Goal: Information Seeking & Learning: Learn about a topic

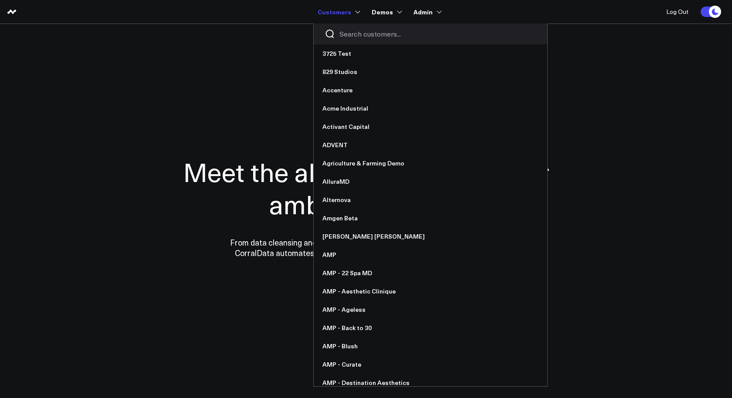
click at [356, 37] on input "Search customers input" at bounding box center [438, 34] width 197 height 10
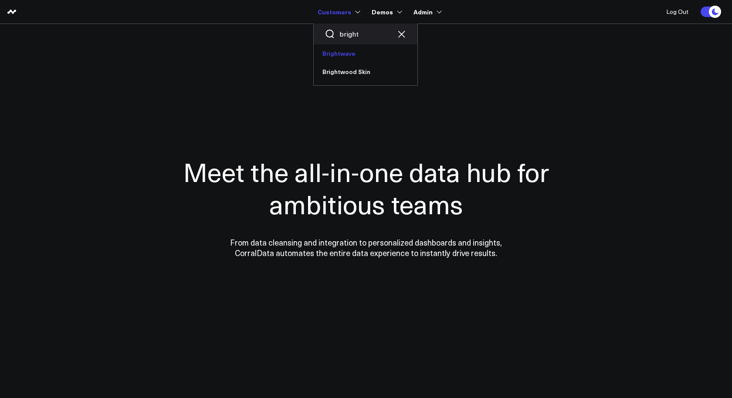
type input "bright"
click at [354, 57] on link "Brightwave" at bounding box center [366, 53] width 104 height 18
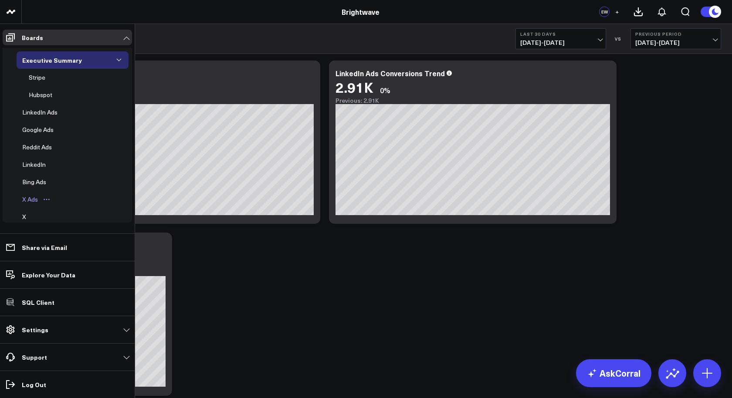
scroll to position [121, 0]
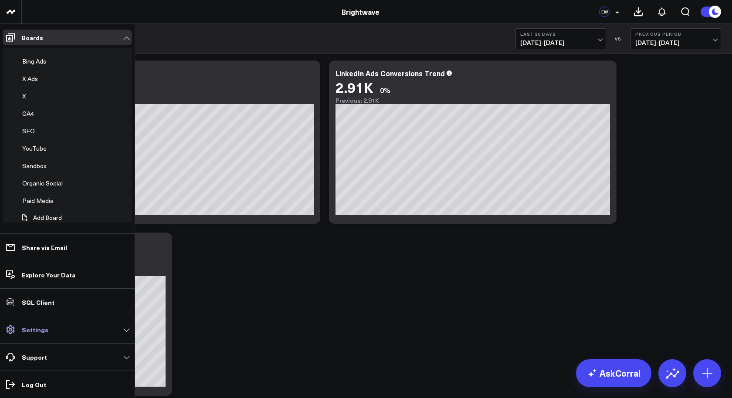
click at [43, 333] on p "Settings" at bounding box center [35, 330] width 27 height 7
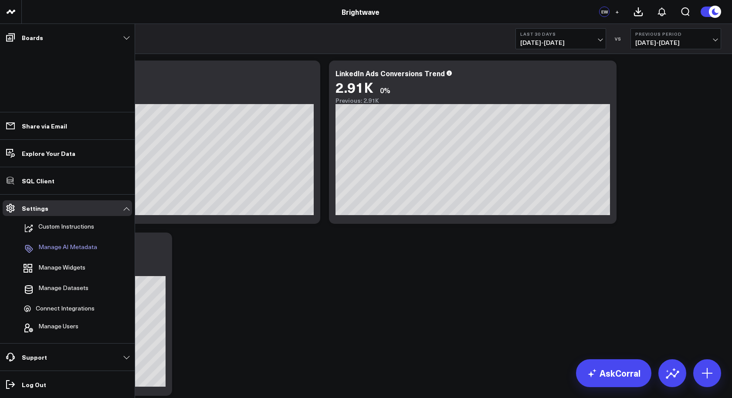
click at [68, 251] on p "Manage AI Metadata" at bounding box center [67, 249] width 59 height 10
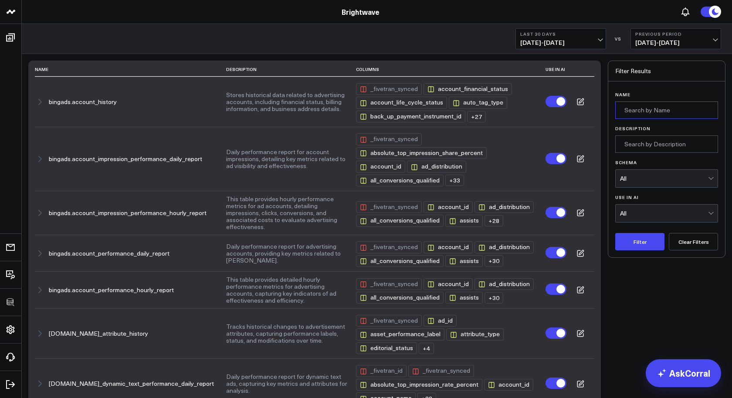
click at [658, 110] on input "Name" at bounding box center [667, 110] width 103 height 17
type input "reddit"
click at [616, 233] on button "Filter" at bounding box center [640, 241] width 49 height 17
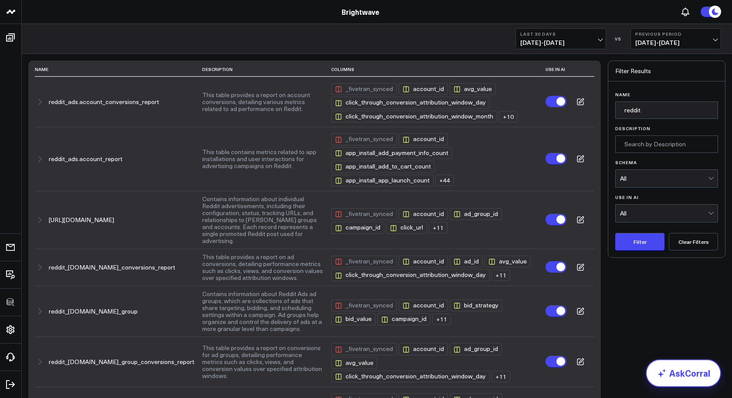
click at [672, 368] on link "AskCorral" at bounding box center [683, 374] width 75 height 28
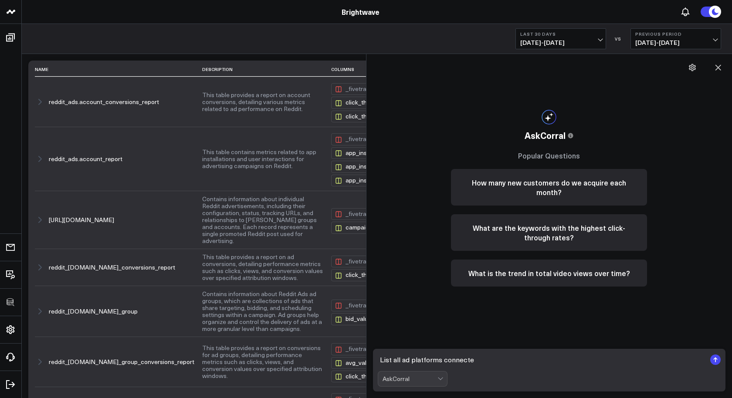
type textarea "List all ad platforms connected"
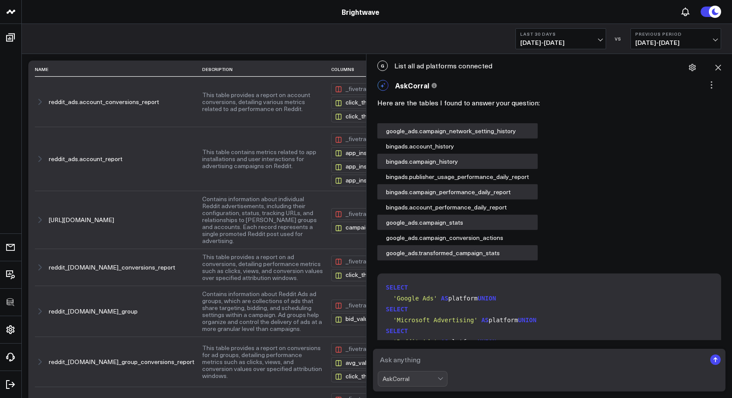
scroll to position [404, 0]
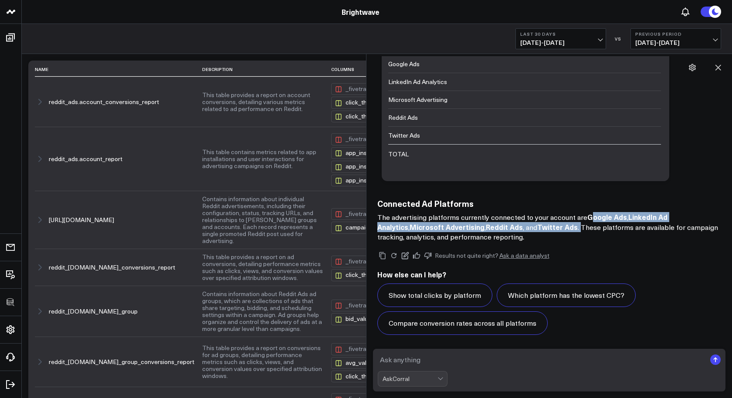
drag, startPoint x: 586, startPoint y: 215, endPoint x: 546, endPoint y: 228, distance: 42.5
click at [546, 228] on p "The advertising platforms currently connected to your account are Google Ads , …" at bounding box center [550, 227] width 344 height 30
copy p "oogle Ads , LinkedIn Ad Analytics , Microsoft Advertising , Reddit Ads , and Tw…"
click at [537, 224] on strong "Twitter Ads" at bounding box center [557, 227] width 41 height 10
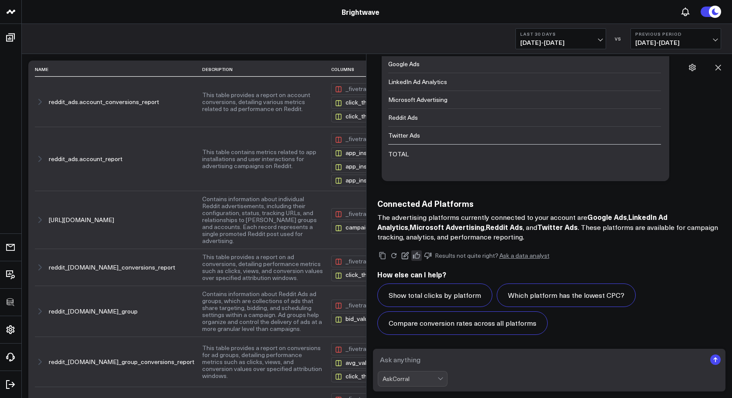
click at [418, 257] on icon at bounding box center [417, 256] width 8 height 8
click at [448, 358] on textarea at bounding box center [542, 360] width 329 height 16
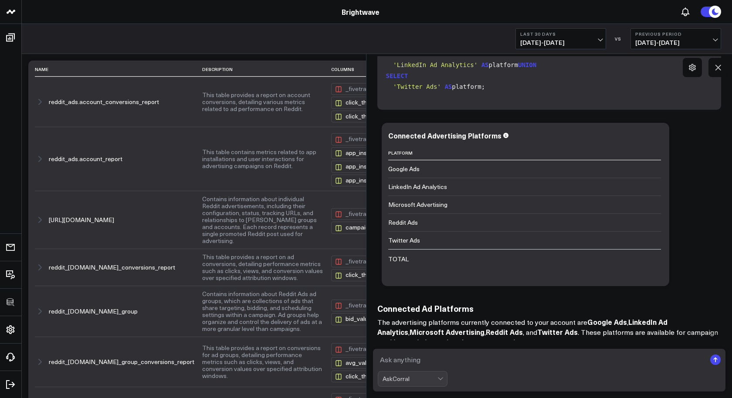
scroll to position [293, 0]
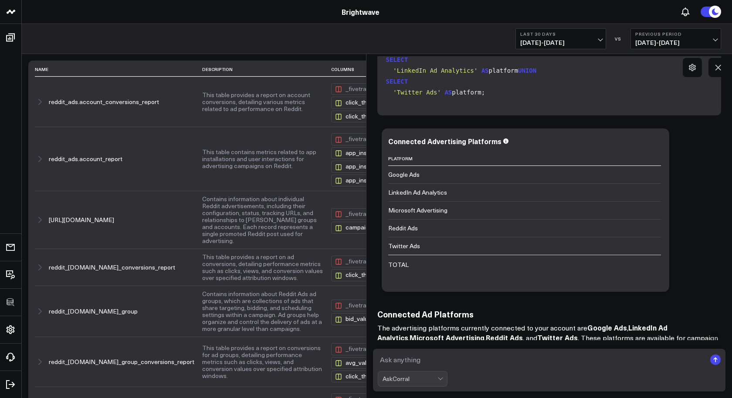
click at [481, 358] on textarea at bounding box center [542, 360] width 329 height 16
type textarea "show Google ads spend"
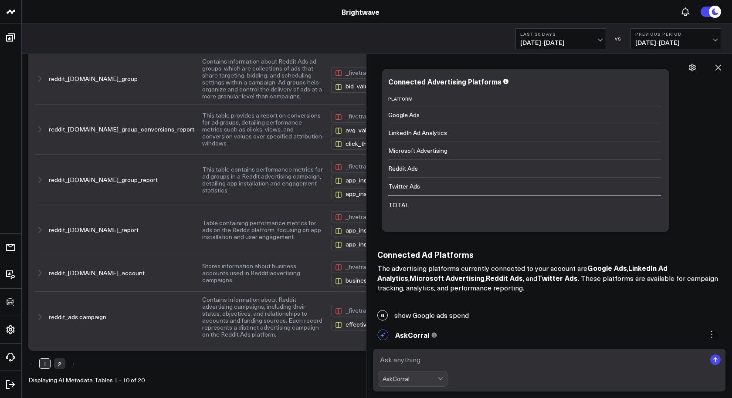
scroll to position [652, 0]
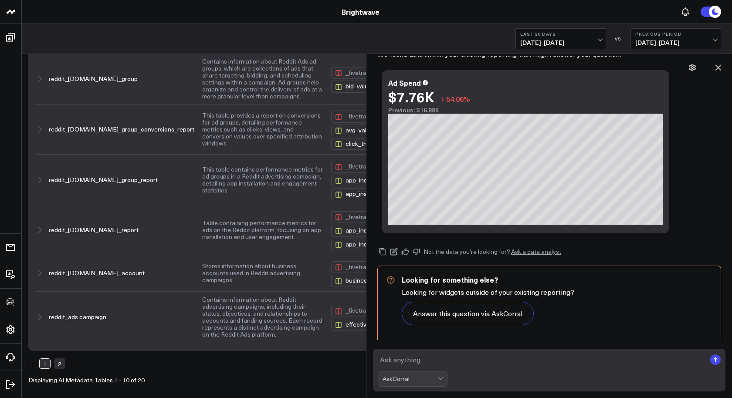
click at [465, 359] on textarea at bounding box center [542, 360] width 329 height 16
type textarea "show linkedin ads spend"
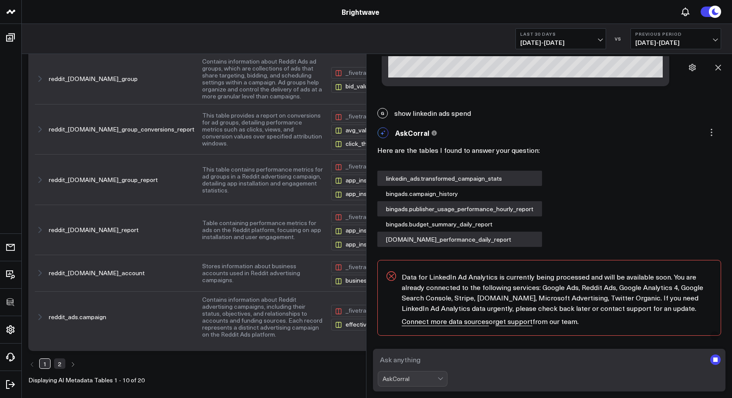
scroll to position [1061, 0]
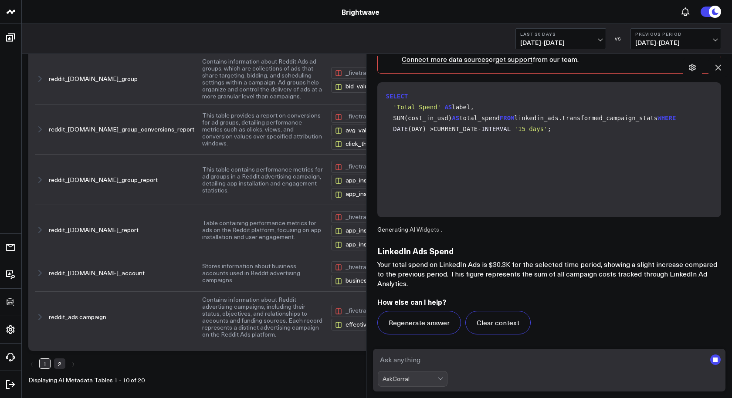
click at [500, 367] on textarea at bounding box center [542, 360] width 329 height 16
type textarea "show microsoft advertising spend"
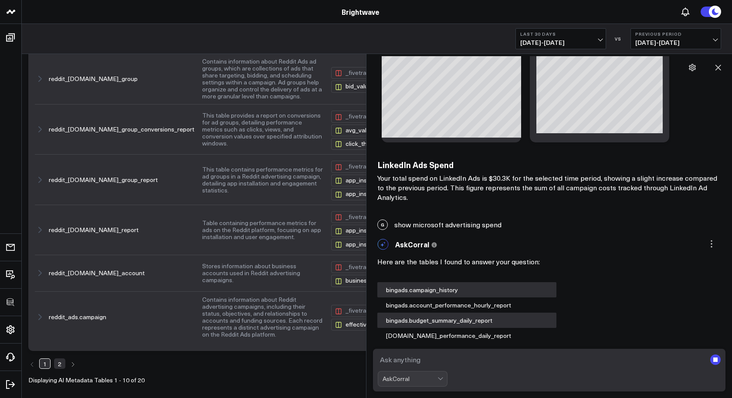
scroll to position [1633, 0]
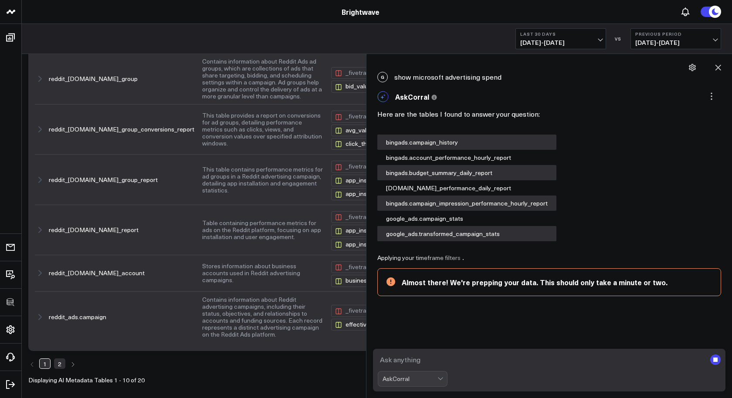
click at [483, 364] on textarea at bounding box center [542, 360] width 329 height 16
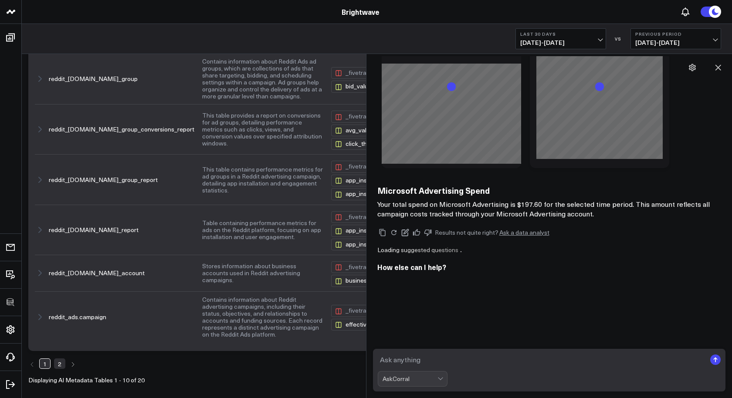
scroll to position [2207, 0]
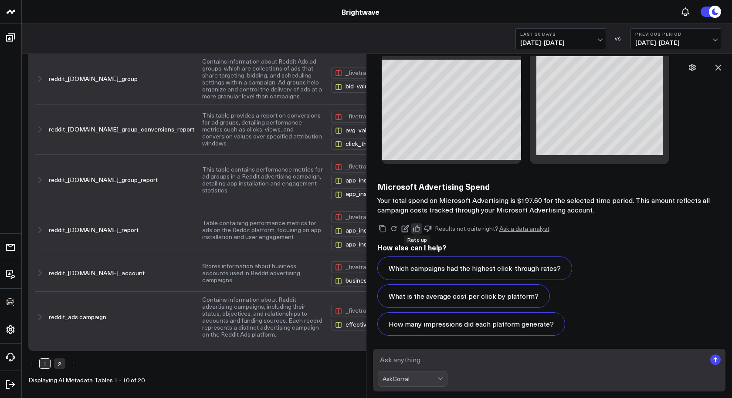
click at [415, 225] on icon at bounding box center [417, 229] width 8 height 8
click at [456, 361] on textarea at bounding box center [542, 360] width 329 height 16
type textarea "show reddit ads spend"
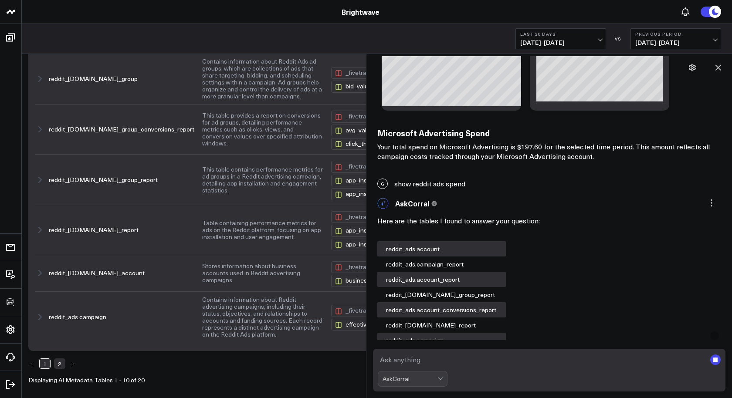
scroll to position [2475, 0]
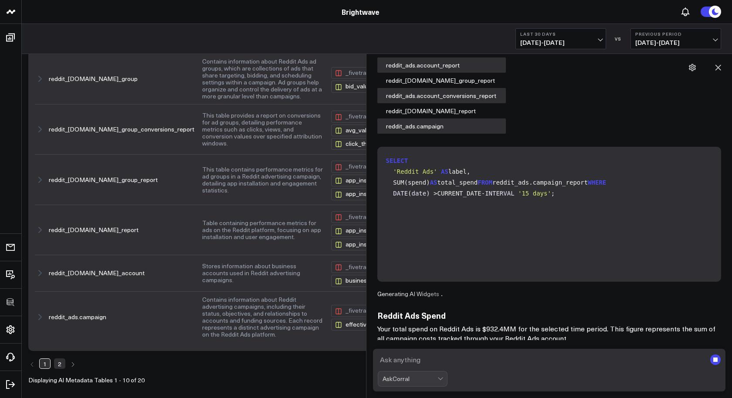
click at [459, 369] on form "AskCorral" at bounding box center [549, 370] width 353 height 43
click at [442, 359] on textarea at bounding box center [542, 360] width 329 height 16
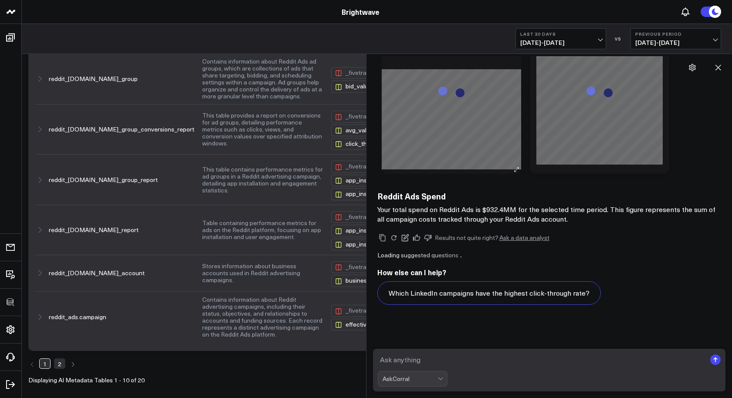
scroll to position [2942, 0]
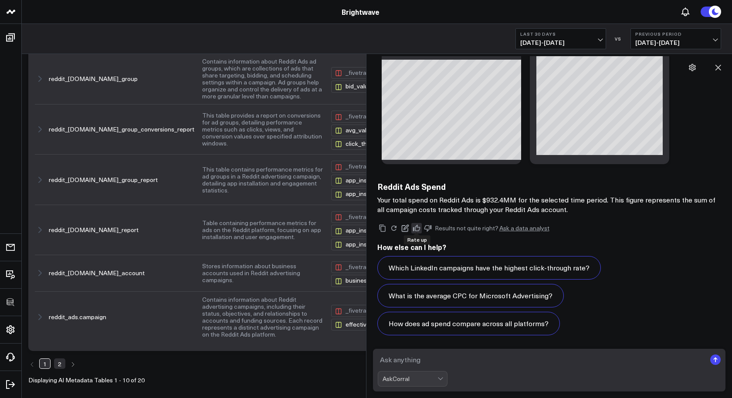
click at [413, 229] on icon at bounding box center [416, 228] width 7 height 7
click at [455, 364] on textarea at bounding box center [542, 360] width 329 height 16
type textarea "show twitter ads spend"
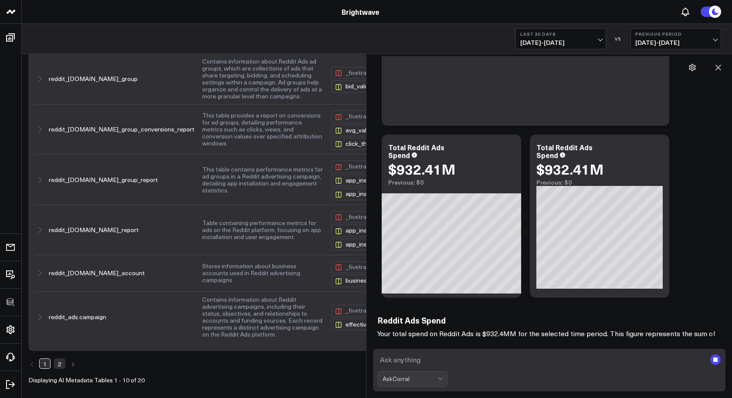
scroll to position [2874, 0]
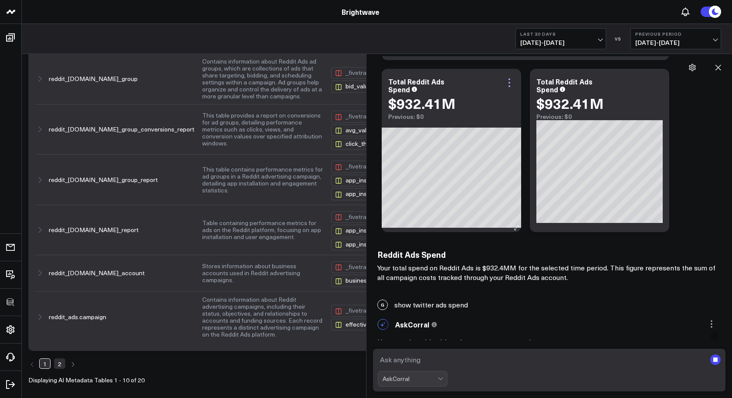
click at [513, 83] on icon at bounding box center [509, 83] width 10 height 10
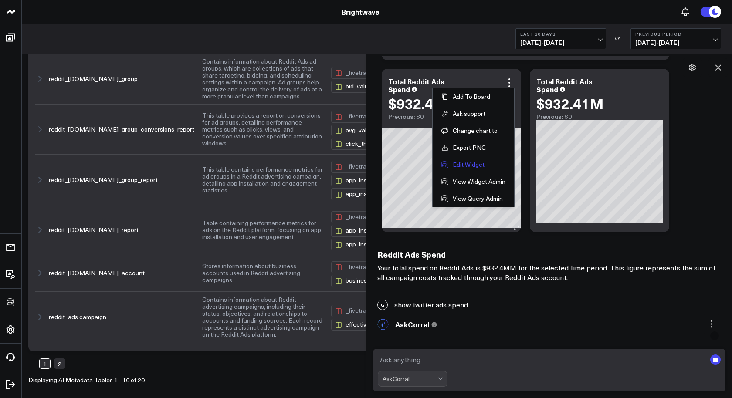
click at [476, 161] on button "Edit Widget" at bounding box center [474, 165] width 64 height 8
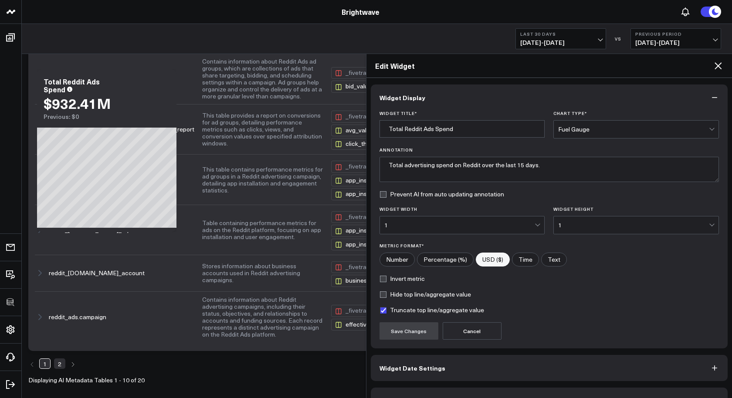
scroll to position [20, 0]
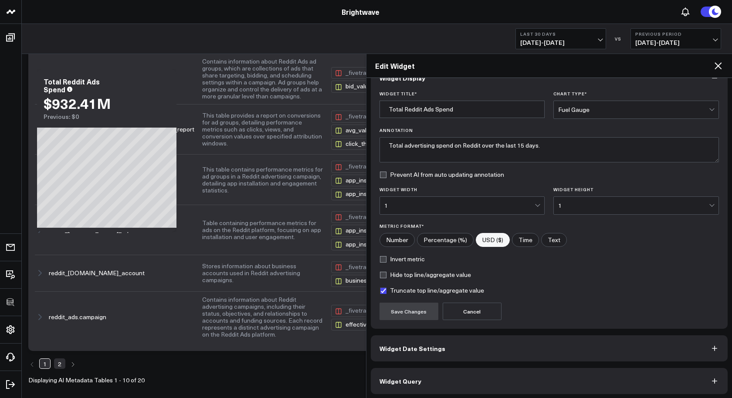
click at [417, 372] on button "Widget Query" at bounding box center [549, 381] width 357 height 26
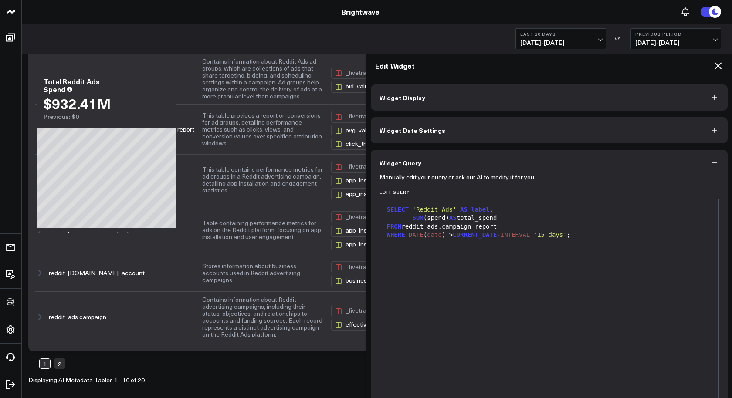
scroll to position [59, 0]
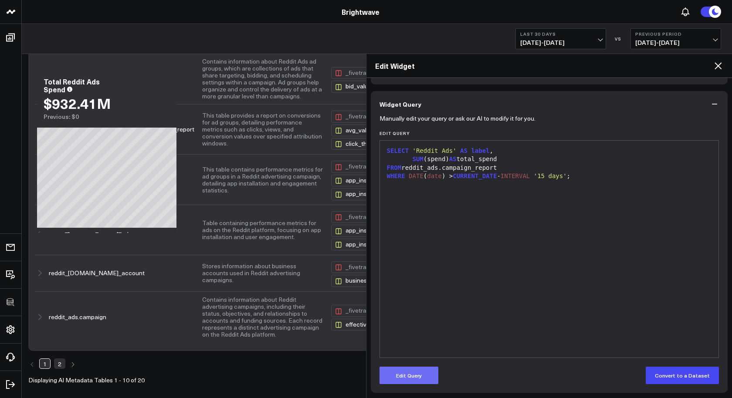
click at [418, 381] on button "Edit Query" at bounding box center [409, 375] width 59 height 17
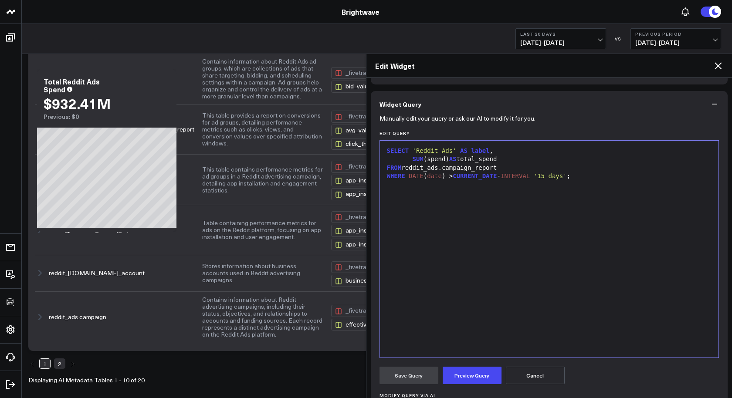
click at [452, 159] on div "SUM (spend) AS total_spend" at bounding box center [549, 159] width 330 height 9
click at [484, 377] on button "Preview Query" at bounding box center [472, 375] width 59 height 17
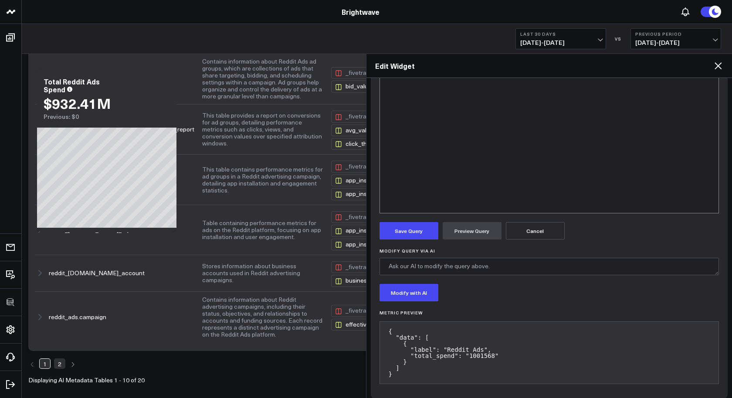
scroll to position [209, 0]
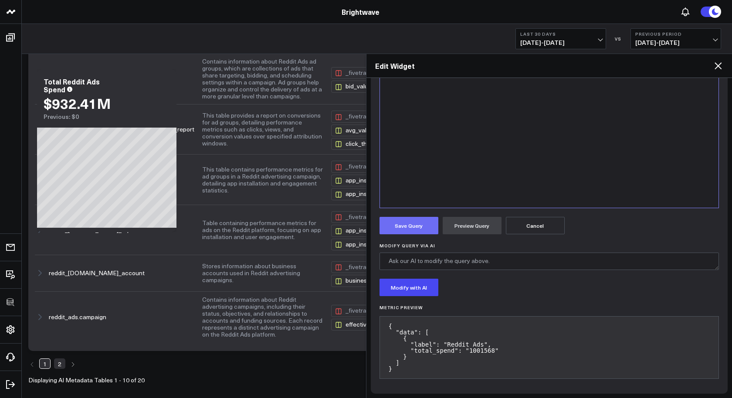
click at [418, 230] on button "Save Query" at bounding box center [409, 225] width 59 height 17
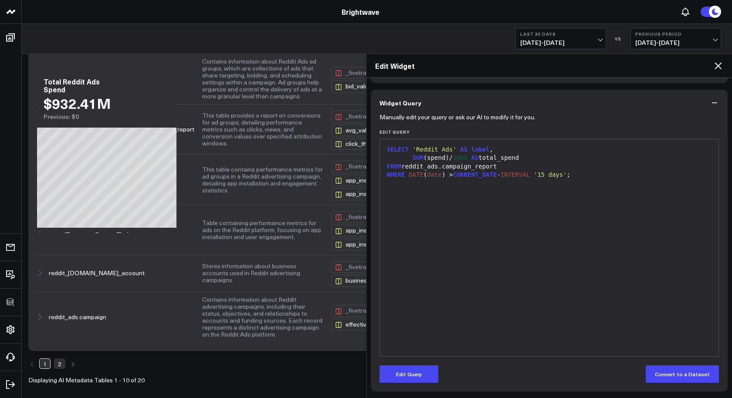
scroll to position [59, 0]
click at [713, 67] on icon at bounding box center [718, 66] width 10 height 10
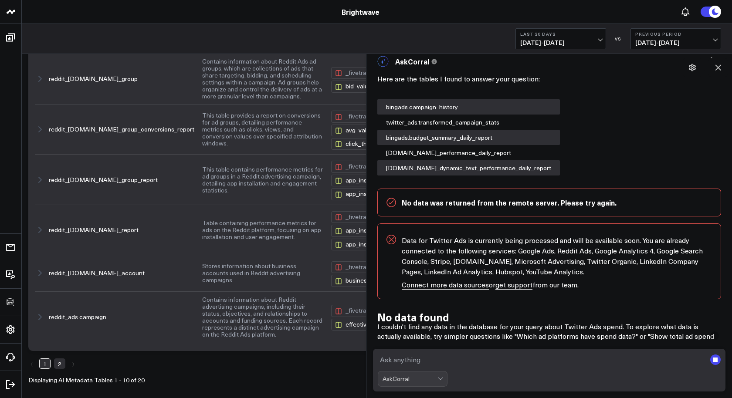
scroll to position [3208, 0]
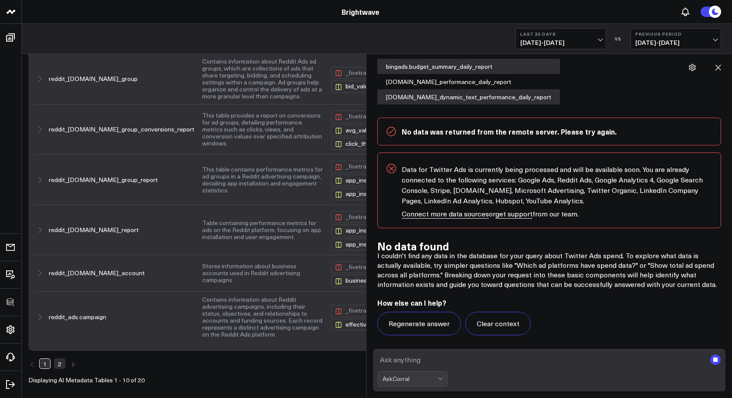
click at [535, 365] on textarea at bounding box center [542, 360] width 329 height 16
type textarea "show X/Twitter ads spend"
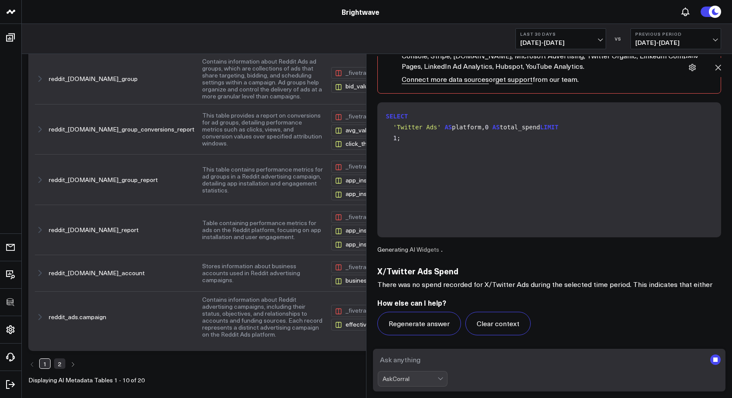
scroll to position [3658, 0]
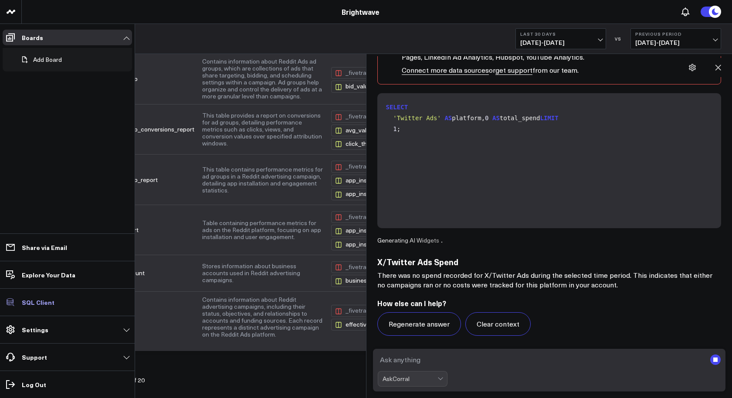
click at [31, 306] on p "SQL Client" at bounding box center [38, 302] width 33 height 7
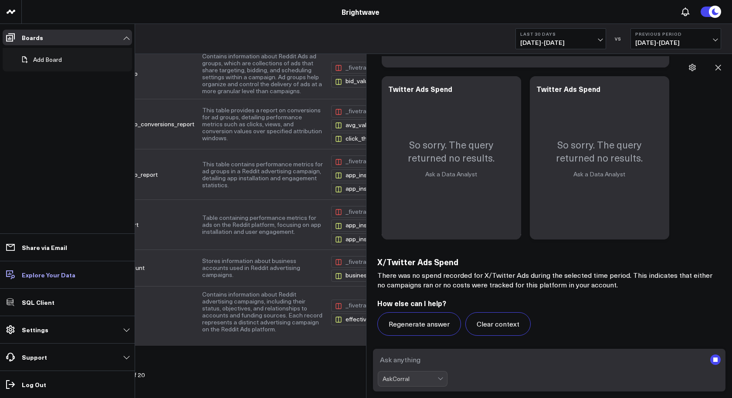
scroll to position [238, 0]
click at [35, 276] on p "Explore Your Data" at bounding box center [49, 275] width 54 height 7
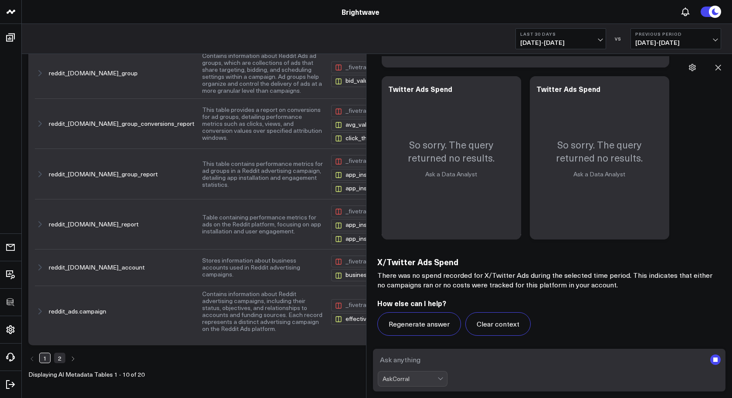
click at [508, 365] on textarea at bounding box center [542, 360] width 329 height 16
type textarea "Show combined spend for all ad platforms"
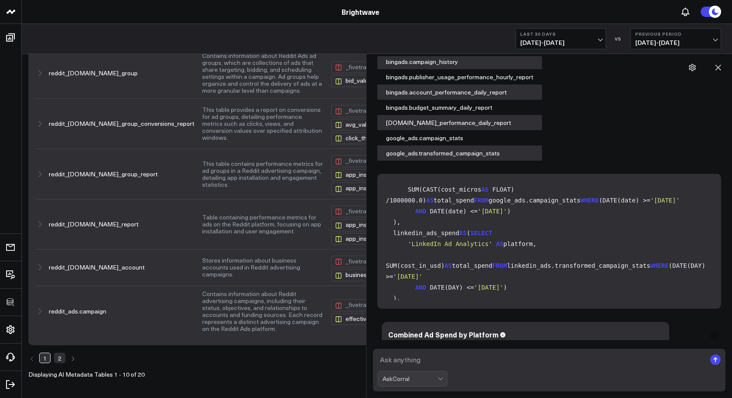
scroll to position [19, 0]
drag, startPoint x: 530, startPoint y: 210, endPoint x: 561, endPoint y: 210, distance: 30.5
click at [423, 205] on span "1000000.0" at bounding box center [406, 201] width 33 height 7
copy span "1000000.0"
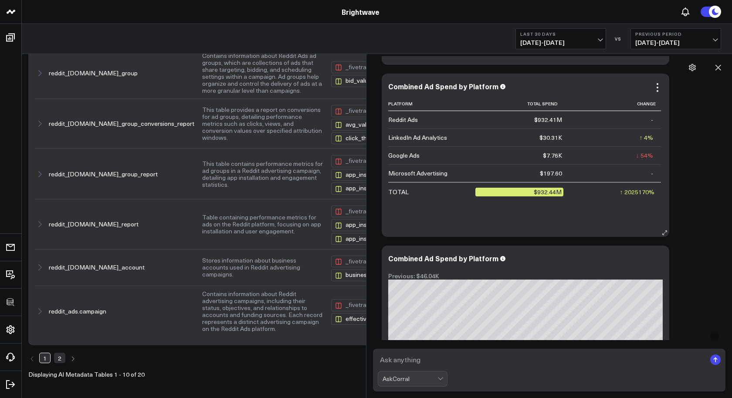
scroll to position [4704, 0]
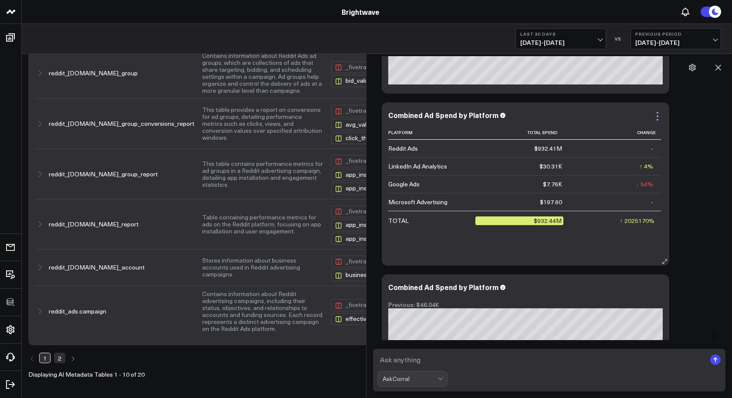
click at [660, 111] on icon at bounding box center [658, 116] width 10 height 10
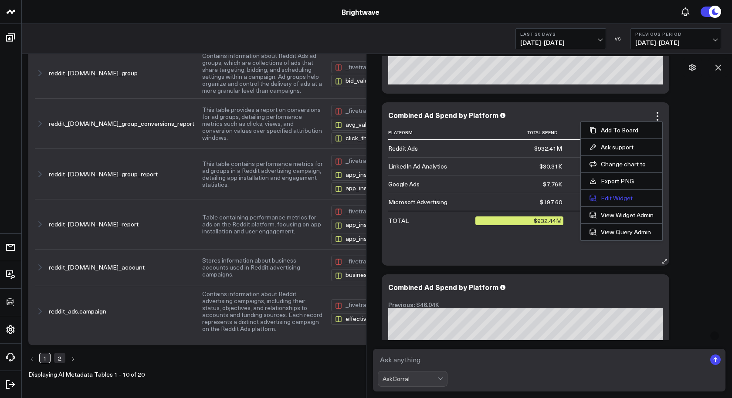
click at [616, 194] on button "Edit Widget" at bounding box center [622, 198] width 64 height 8
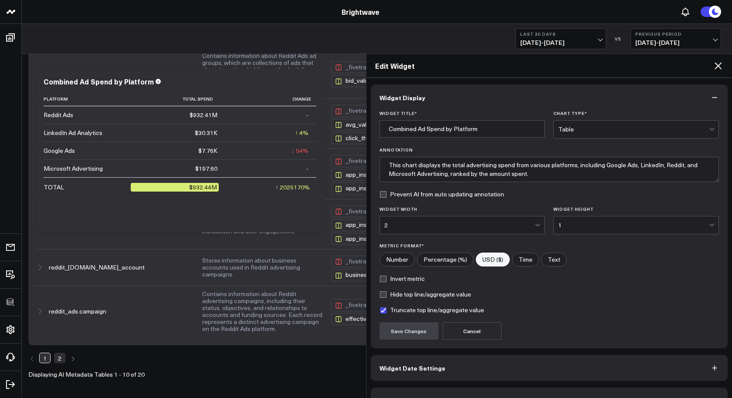
scroll to position [20, 0]
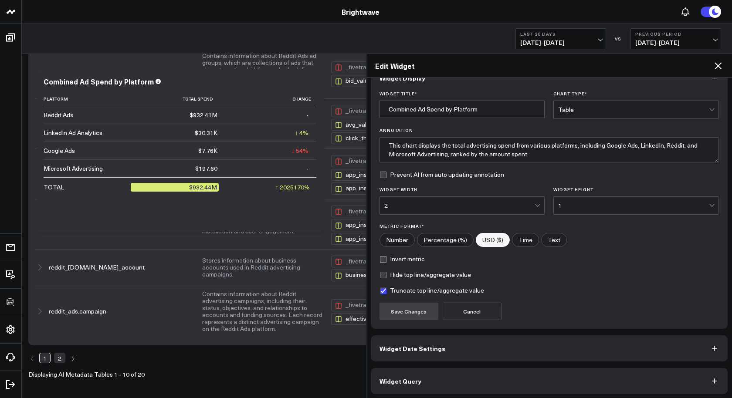
click at [415, 378] on span "Widget Query" at bounding box center [401, 381] width 42 height 7
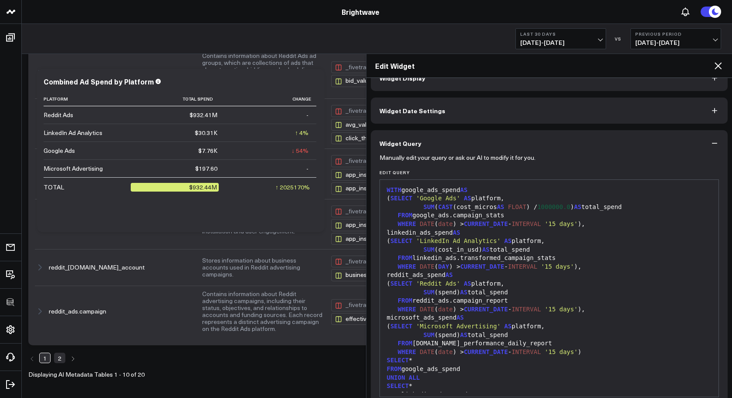
scroll to position [11, 0]
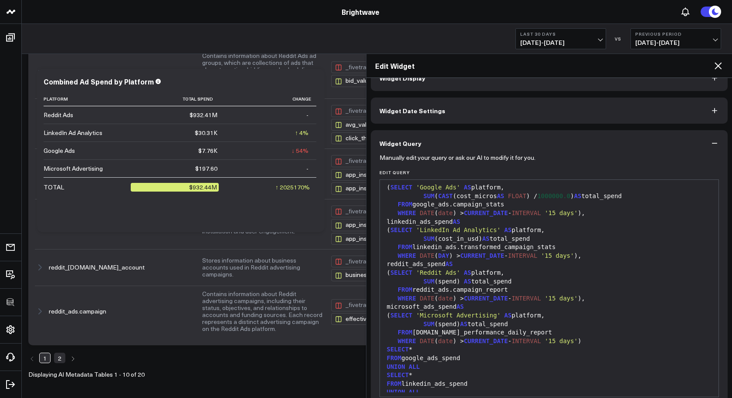
click at [456, 281] on div "SUM ( spend ) AS total_spend" at bounding box center [549, 282] width 330 height 9
click at [466, 280] on span "AS" at bounding box center [467, 281] width 7 height 7
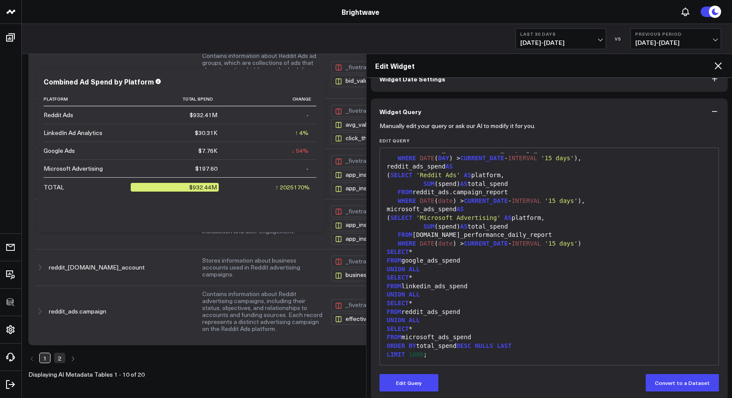
scroll to position [59, 0]
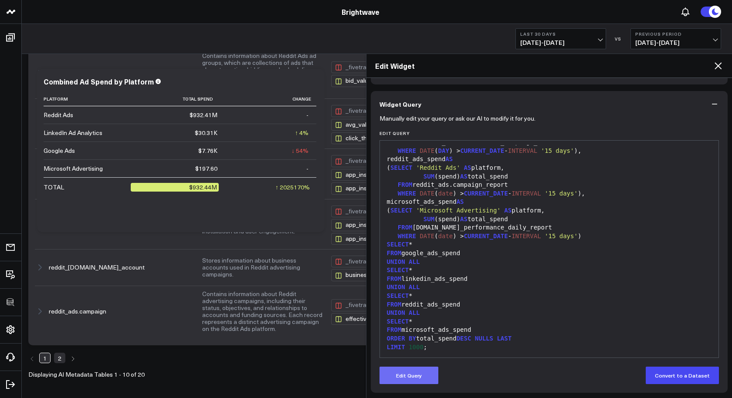
click at [415, 373] on button "Edit Query" at bounding box center [409, 375] width 59 height 17
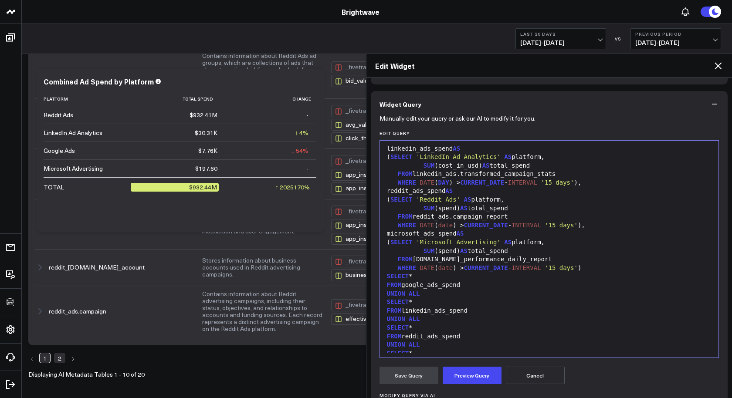
scroll to position [43, 0]
click at [462, 211] on div "SUM (spend) AS total_spend" at bounding box center [549, 210] width 330 height 9
click at [463, 369] on button "Preview Query" at bounding box center [472, 375] width 59 height 17
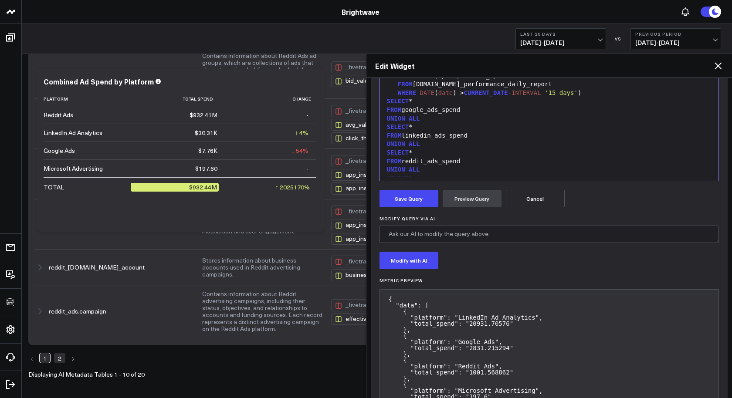
scroll to position [282, 0]
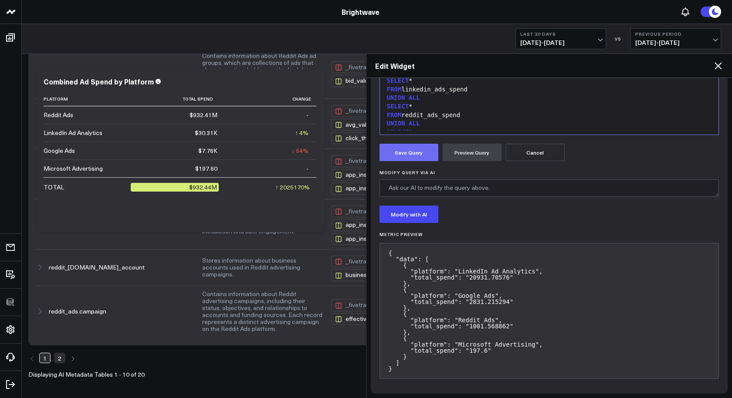
click at [423, 157] on button "Save Query" at bounding box center [409, 152] width 59 height 17
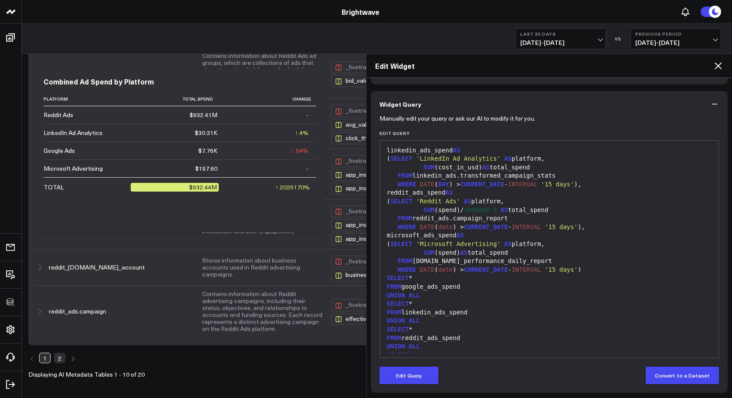
scroll to position [0, 0]
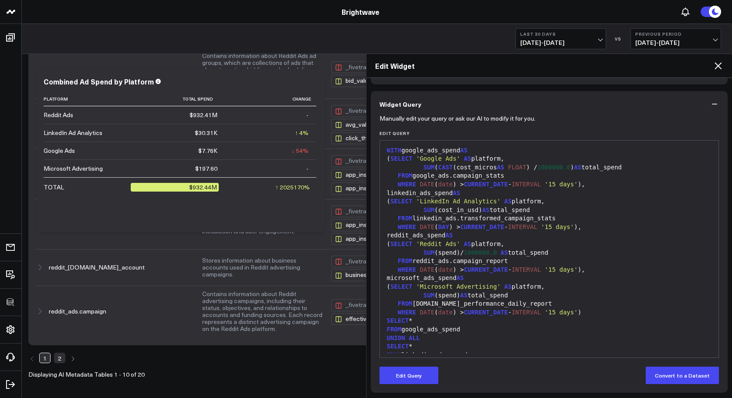
click at [716, 66] on icon at bounding box center [718, 66] width 10 height 10
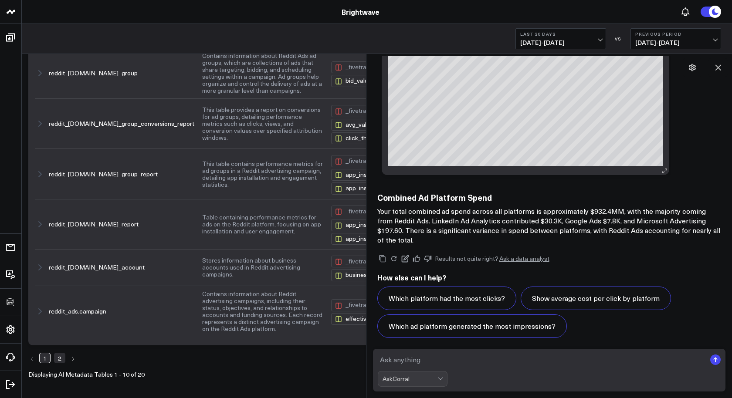
scroll to position [4968, 0]
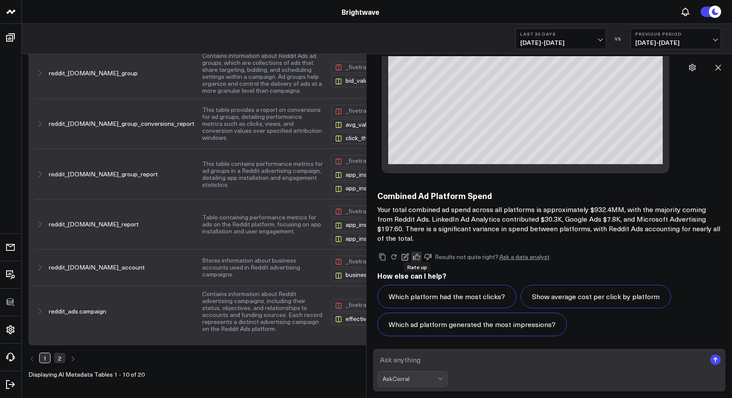
click at [417, 254] on icon at bounding box center [417, 257] width 8 height 8
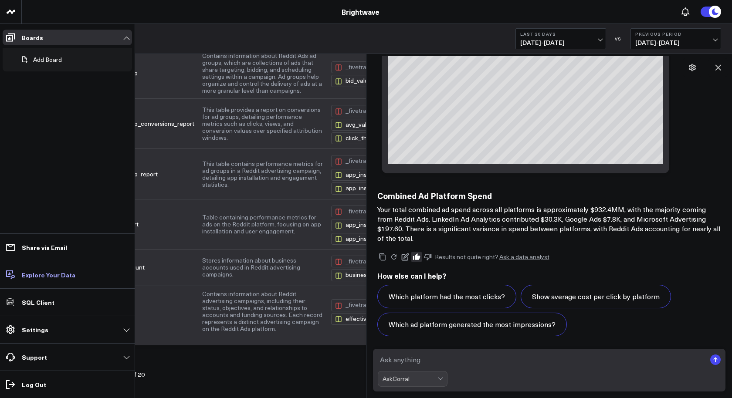
click at [28, 276] on p "Explore Your Data" at bounding box center [49, 275] width 54 height 7
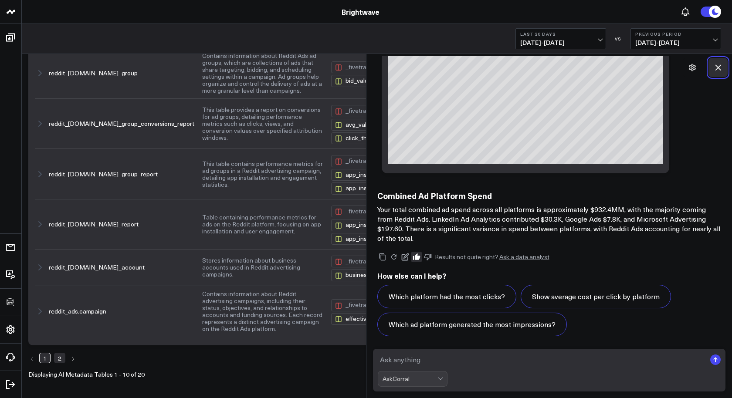
click at [724, 65] on button at bounding box center [718, 67] width 19 height 19
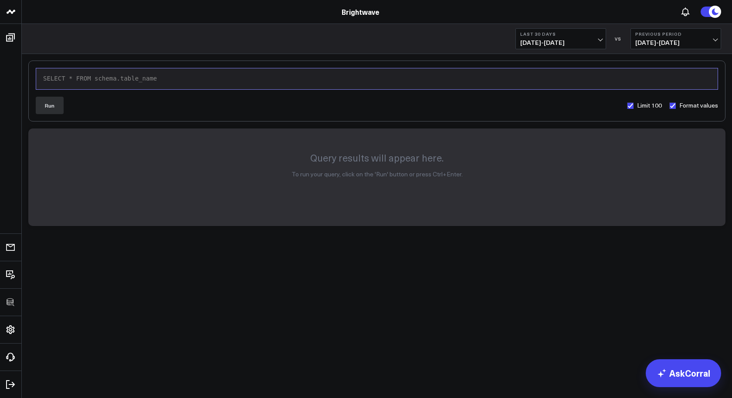
click at [225, 76] on div "SELECT * FROM schema.table_name" at bounding box center [377, 79] width 673 height 9
click at [57, 106] on button "Run" at bounding box center [50, 105] width 28 height 17
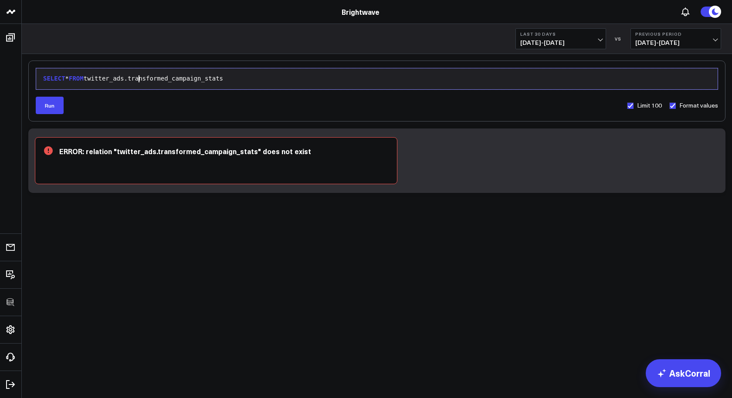
drag, startPoint x: 137, startPoint y: 77, endPoint x: 272, endPoint y: 83, distance: 135.3
click at [265, 83] on div "SELECT * FROM twitter_ads.transformed_campaign_stats" at bounding box center [377, 79] width 673 height 12
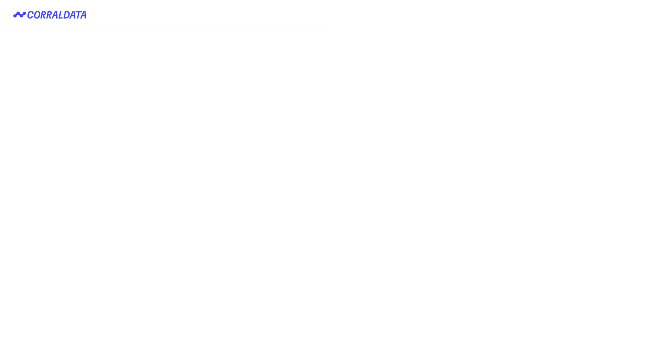
click at [0, 0] on button "Login with keycloak" at bounding box center [0, 0] width 0 height 0
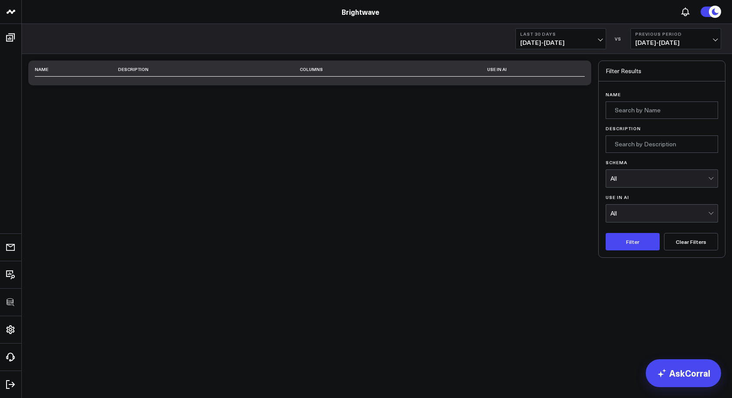
scroll to position [190, 0]
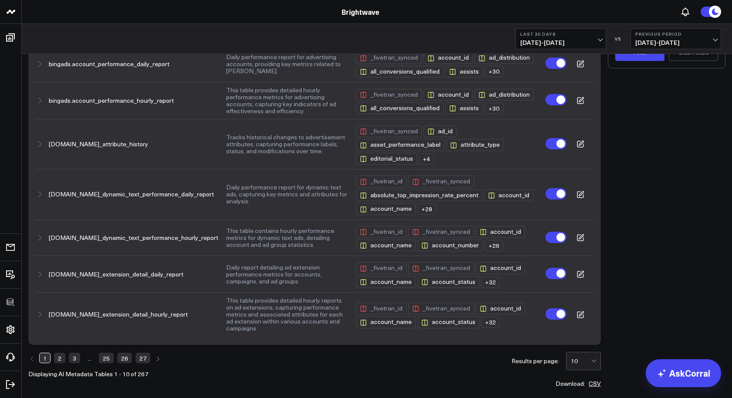
click at [367, 17] on header "3725 Test 829 Studios Accenture Acme Industrial Activant Capital ADVENT Agricul…" at bounding box center [366, 12] width 732 height 24
click at [367, 13] on link "Brightwave" at bounding box center [361, 12] width 38 height 10
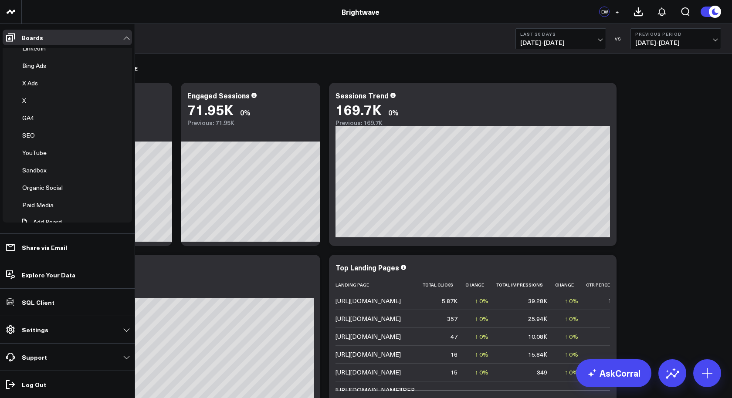
scroll to position [121, 0]
click at [44, 335] on link "Settings" at bounding box center [67, 330] width 129 height 16
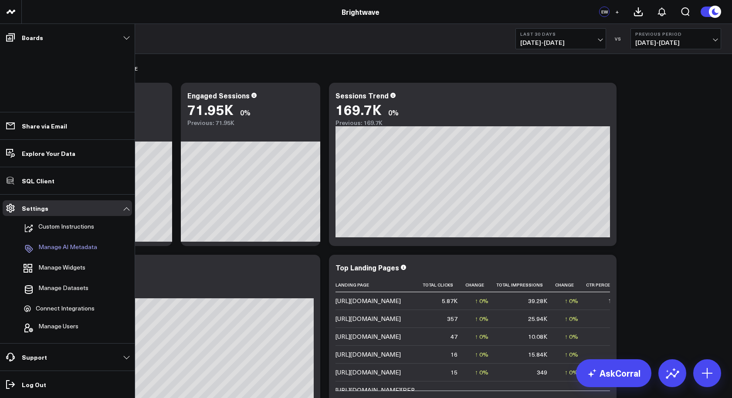
click at [67, 246] on p "Manage AI Metadata" at bounding box center [67, 249] width 59 height 10
